Goal: Information Seeking & Learning: Learn about a topic

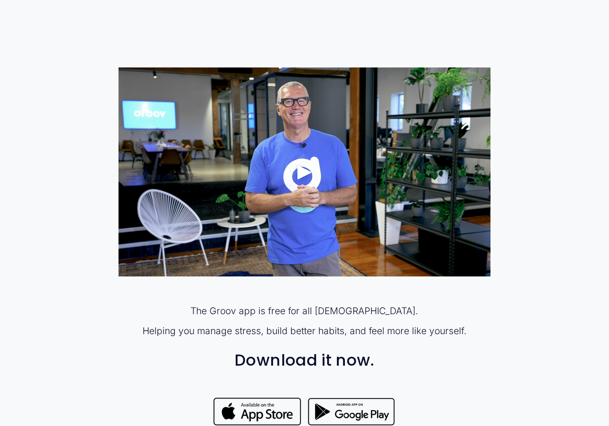
click at [304, 165] on div "Play" at bounding box center [304, 172] width 21 height 21
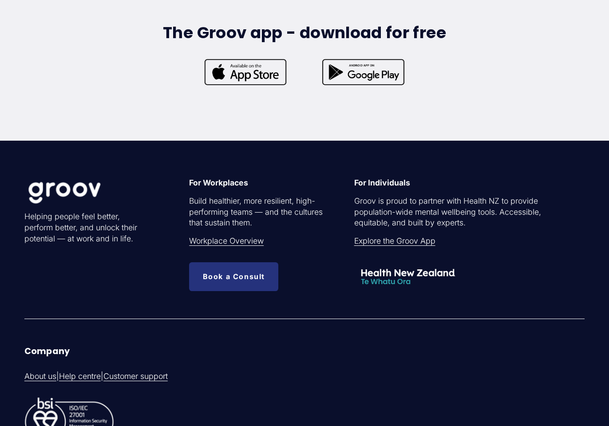
scroll to position [2655, 0]
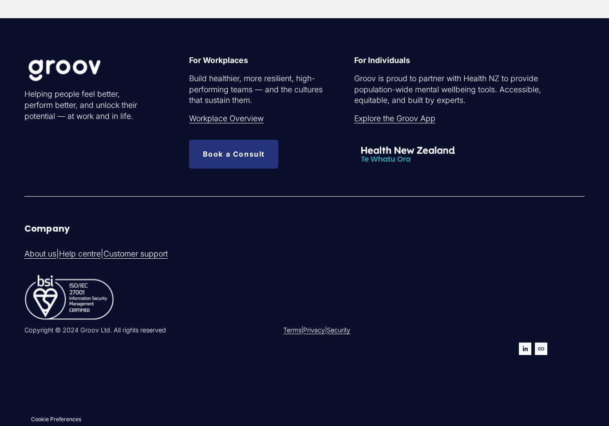
click at [521, 346] on use "LinkedIn" at bounding box center [525, 349] width 12 height 12
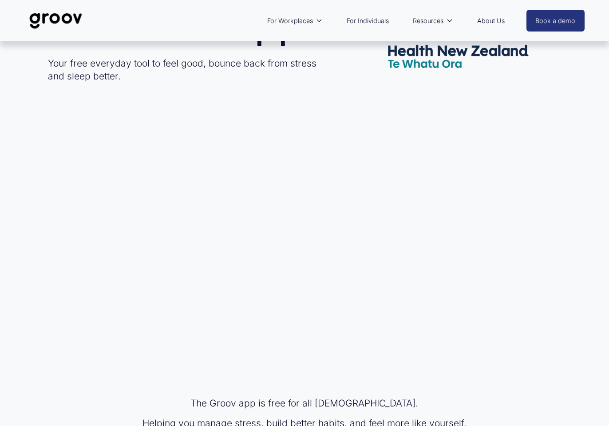
scroll to position [0, 0]
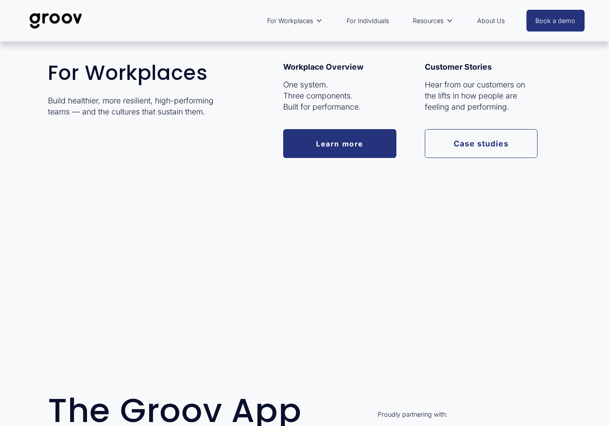
click at [336, 137] on link "Learn more" at bounding box center [339, 143] width 113 height 29
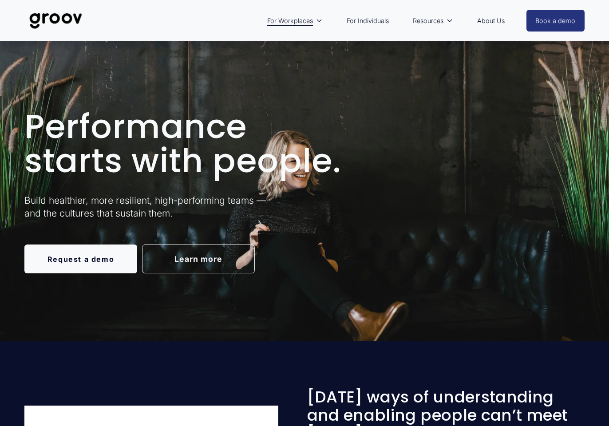
scroll to position [2, 0]
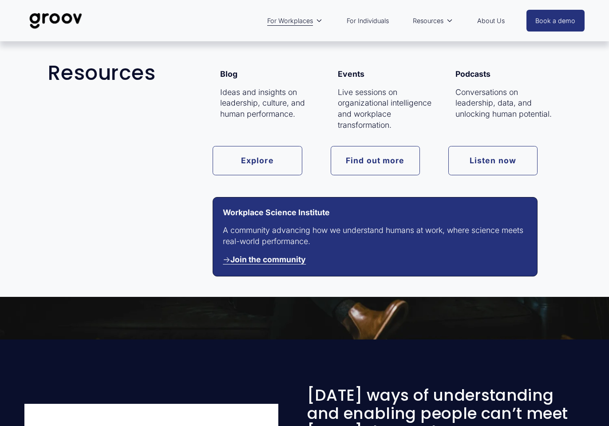
click at [493, 162] on link "Listen now" at bounding box center [492, 160] width 89 height 29
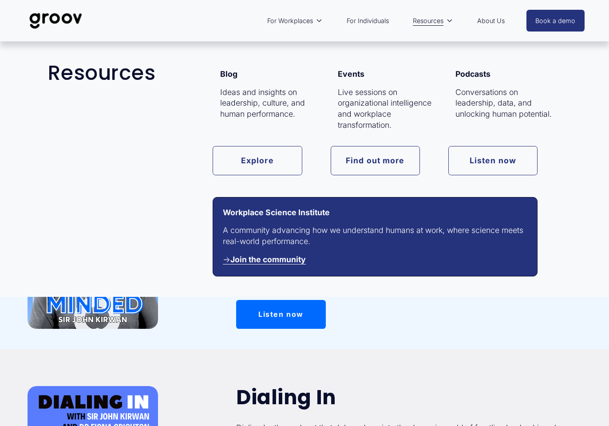
click at [358, 159] on link "Find out more" at bounding box center [375, 160] width 89 height 29
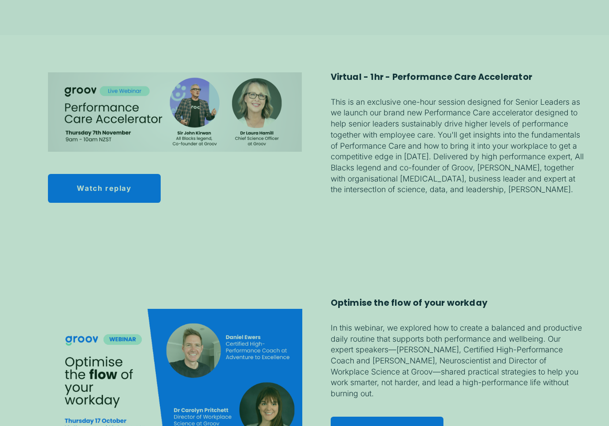
scroll to position [720, 0]
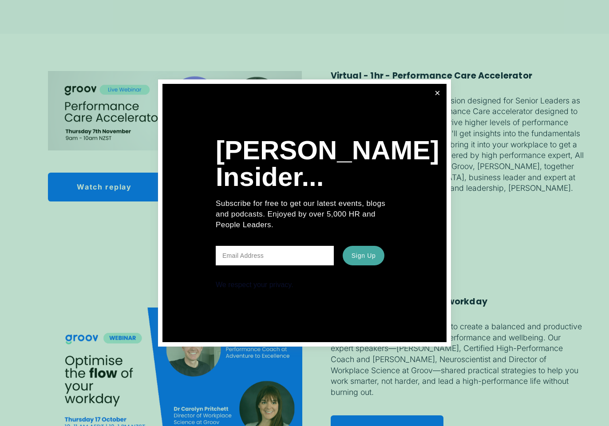
click at [439, 93] on link "Close" at bounding box center [438, 93] width 16 height 16
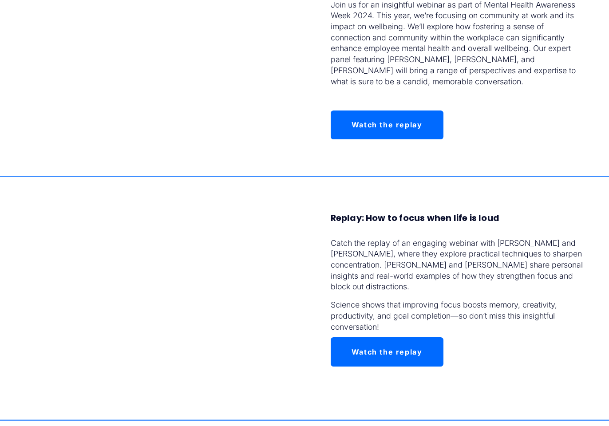
scroll to position [1566, 0]
